Goal: Navigation & Orientation: Find specific page/section

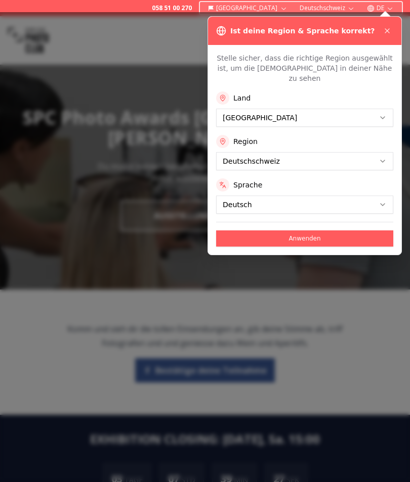
click at [388, 26] on button at bounding box center [387, 31] width 12 height 12
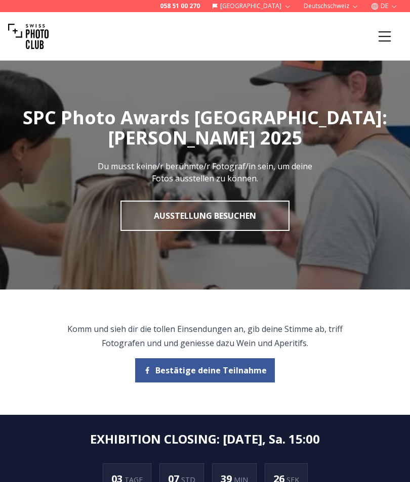
click at [386, 33] on icon "Menu" at bounding box center [384, 36] width 18 height 18
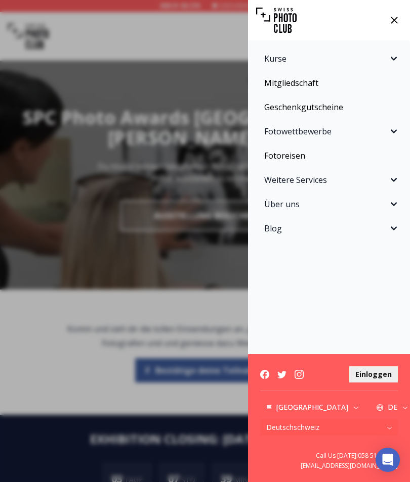
click at [297, 108] on link "Geschenkgutscheine" at bounding box center [329, 107] width 150 height 20
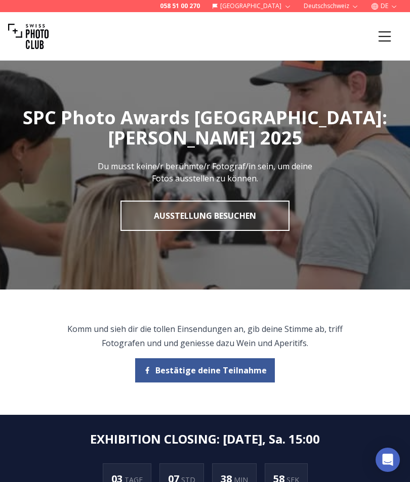
click at [387, 38] on icon "Menu" at bounding box center [384, 36] width 18 height 18
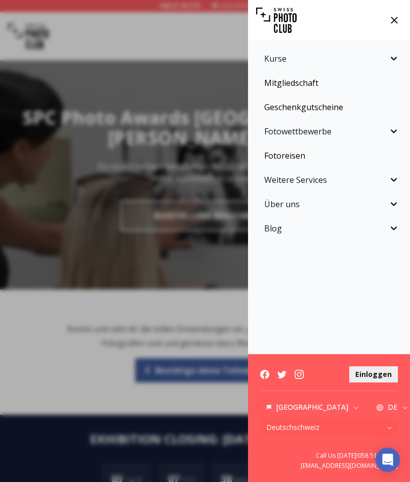
click at [288, 137] on span "Fotowettbewerbe" at bounding box center [325, 131] width 123 height 12
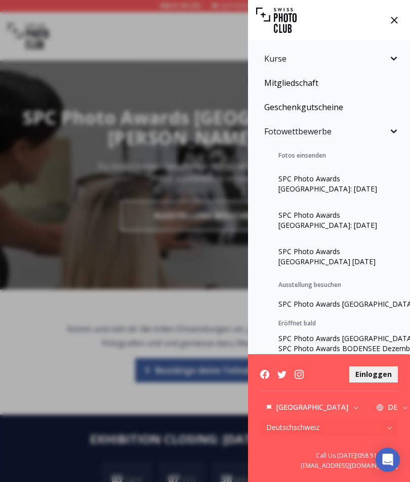
click at [334, 186] on link "SPC Photo Awards [GEOGRAPHIC_DATA]: [DATE]" at bounding box center [329, 184] width 150 height 36
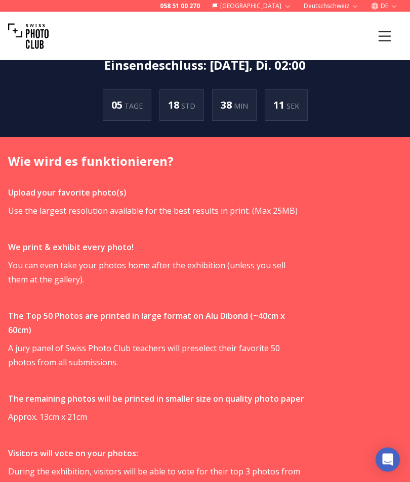
scroll to position [499, 0]
